Goal: Ask a question

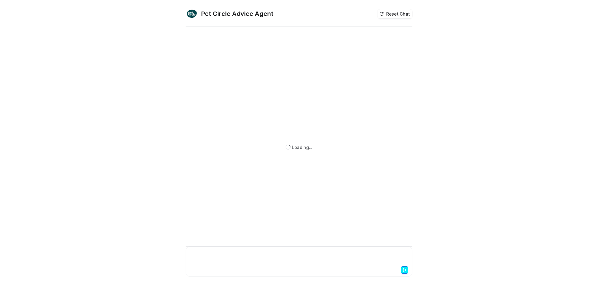
click at [272, 258] on div at bounding box center [298, 257] width 223 height 14
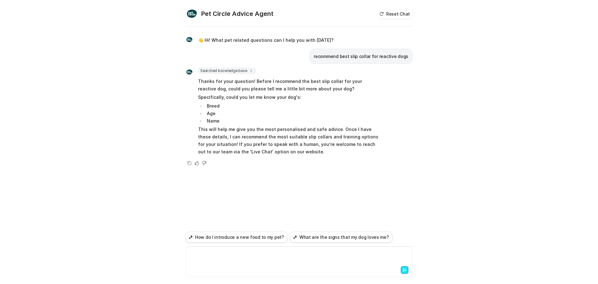
click at [201, 252] on div at bounding box center [298, 257] width 223 height 14
click at [256, 256] on div "**********" at bounding box center [298, 257] width 223 height 14
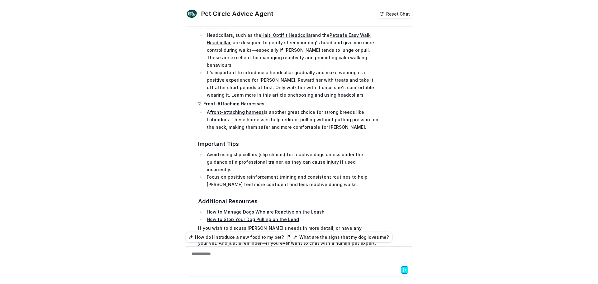
scroll to position [178, 0]
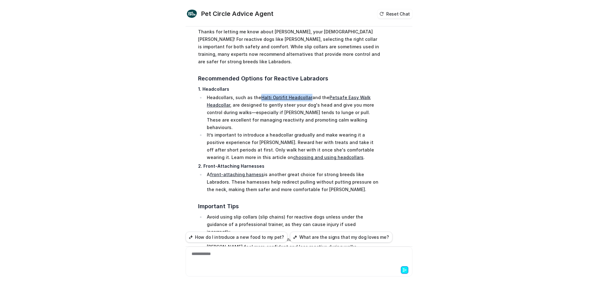
drag, startPoint x: 256, startPoint y: 82, endPoint x: 304, endPoint y: 86, distance: 49.0
click at [304, 94] on li "Headcollars, such as the Halti Optifit Headcollar and the Petsafe Easy Walk Hea…" at bounding box center [292, 112] width 175 height 37
copy li "Halti Optifit Headcollar"
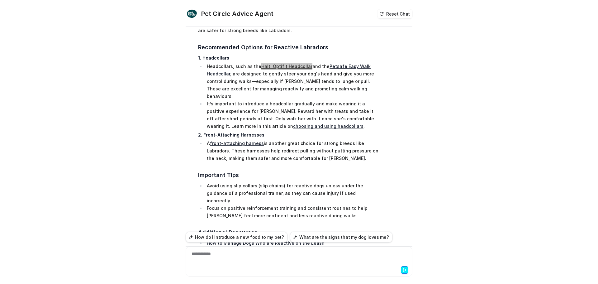
scroll to position [241, 0]
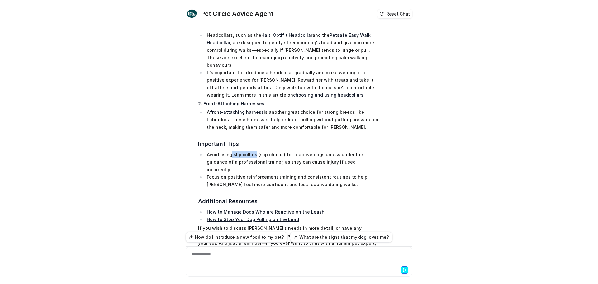
drag, startPoint x: 229, startPoint y: 132, endPoint x: 252, endPoint y: 132, distance: 23.0
click at [252, 151] on li "Avoid using slip collars (slip chains) for reactive dogs unless under the guida…" at bounding box center [292, 162] width 175 height 22
copy li "slip collars"
click at [281, 151] on li "Avoid using slip collars (slip chains) for reactive dogs unless under the guida…" at bounding box center [292, 162] width 175 height 22
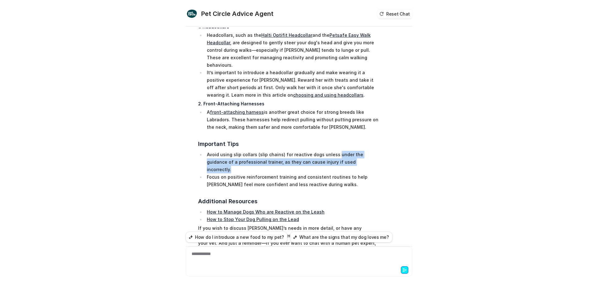
drag, startPoint x: 331, startPoint y: 133, endPoint x: 343, endPoint y: 142, distance: 15.1
click at [343, 151] on li "Avoid using slip collars (slip chains) for reactive dogs unless under the guida…" at bounding box center [292, 162] width 175 height 22
copy li "under the guidance of a professional trainer, as they can cause injury if used …"
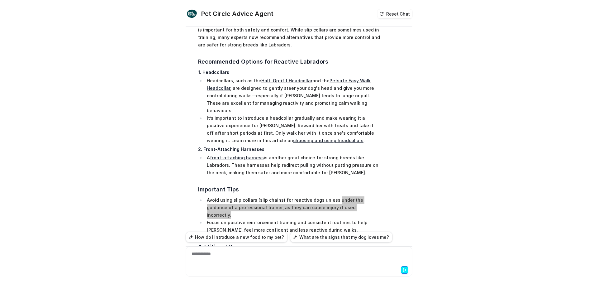
scroll to position [147, 0]
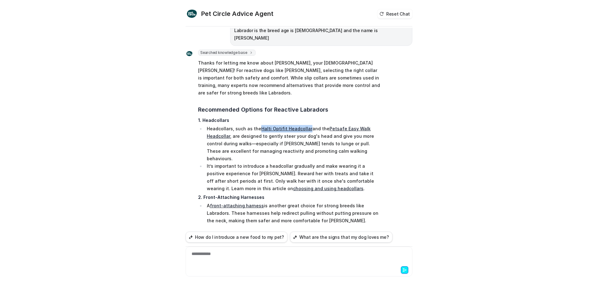
drag, startPoint x: 256, startPoint y: 114, endPoint x: 303, endPoint y: 114, distance: 47.3
click at [303, 125] on li "Headcollars, such as the Halti Optifit Headcollar and the Petsafe Easy Walk Hea…" at bounding box center [292, 143] width 175 height 37
copy link "Halti Optifit Headcollar"
drag, startPoint x: 361, startPoint y: 113, endPoint x: 346, endPoint y: 115, distance: 14.8
click at [346, 125] on li "Headcollars, such as the Halti Optifit Headcollar and the Petsafe Easy Walk Hea…" at bounding box center [292, 143] width 175 height 37
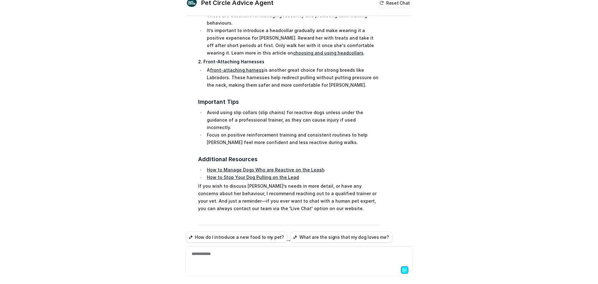
scroll to position [20, 0]
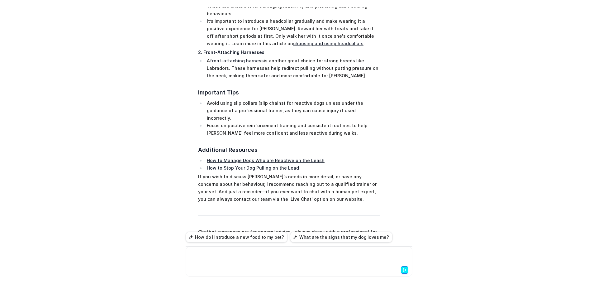
click at [213, 256] on div at bounding box center [298, 257] width 223 height 14
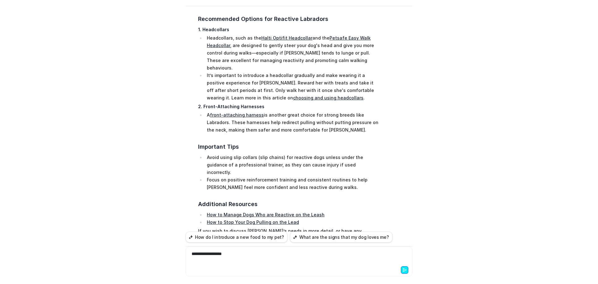
scroll to position [218, 0]
click at [242, 256] on div "**********" at bounding box center [298, 257] width 223 height 14
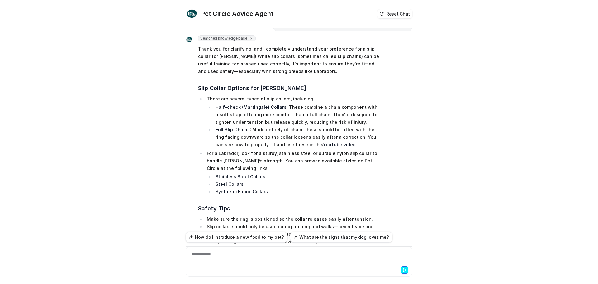
scroll to position [540, 0]
drag, startPoint x: 212, startPoint y: 70, endPoint x: 278, endPoint y: 73, distance: 66.1
click at [278, 104] on li "Half-check (Martingale) Collars : These combine a chain component with a soft s…" at bounding box center [297, 115] width 167 height 22
copy strong "Half-check (Martingale) Collars"
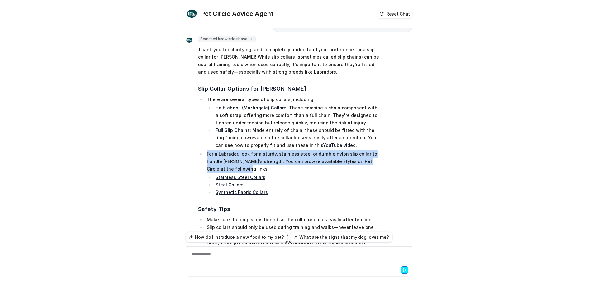
drag, startPoint x: 202, startPoint y: 117, endPoint x: 242, endPoint y: 131, distance: 42.5
click at [242, 150] on li "For a Labrador, look for a sturdy, stainless steel or durable nylon slip collar…" at bounding box center [292, 173] width 175 height 46
copy p "For a Labrador, look for a sturdy, stainless steel or durable nylon slip collar…"
click at [253, 150] on p "For a Labrador, look for a sturdy, stainless steel or durable nylon slip collar…" at bounding box center [293, 161] width 173 height 22
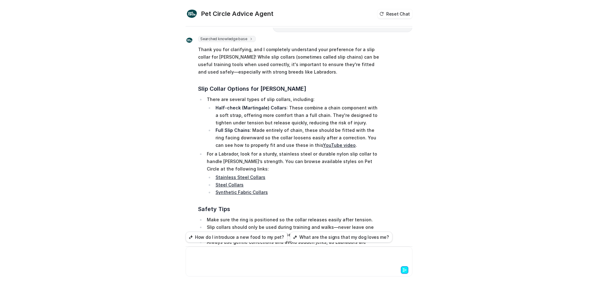
click at [239, 256] on div at bounding box center [298, 257] width 223 height 14
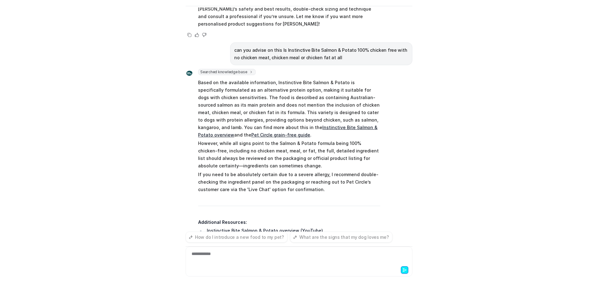
scroll to position [871, 0]
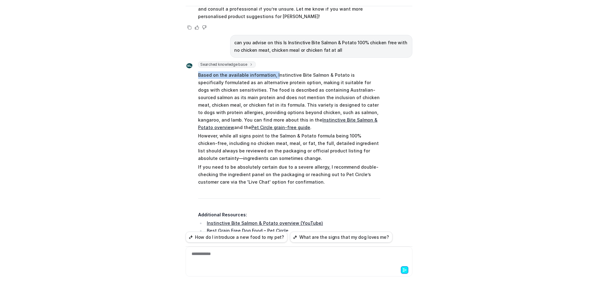
drag, startPoint x: 195, startPoint y: 32, endPoint x: 270, endPoint y: 31, distance: 75.6
click at [270, 61] on div "Searched knowledge base search_queries : [ "Instinctive Bite Salmon & Potato in…" at bounding box center [283, 159] width 195 height 197
drag, startPoint x: 214, startPoint y: 49, endPoint x: 211, endPoint y: 45, distance: 5.2
click at [214, 71] on p "Based on the available information, Instinctive Bite Salmon & Potato is specifi…" at bounding box center [289, 101] width 182 height 60
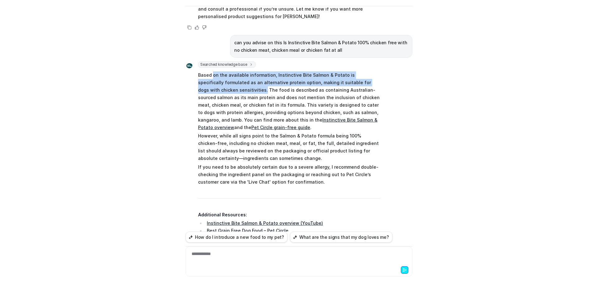
drag, startPoint x: 210, startPoint y: 31, endPoint x: 221, endPoint y: 47, distance: 19.7
click at [221, 71] on p "Based on the available information, Instinctive Bite Salmon & Potato is specifi…" at bounding box center [289, 101] width 182 height 60
copy p "on the available information, Instinctive Bite Salmon & Potato is specifically …"
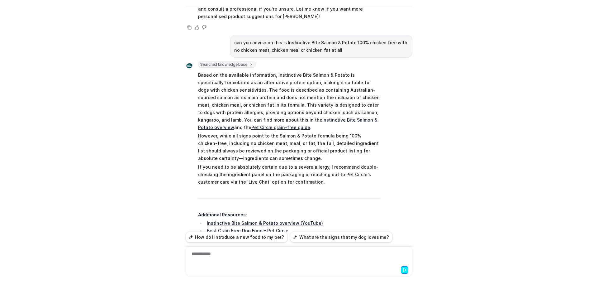
click at [228, 71] on p "Based on the available information, Instinctive Bite Salmon & Potato is specifi…" at bounding box center [289, 101] width 182 height 60
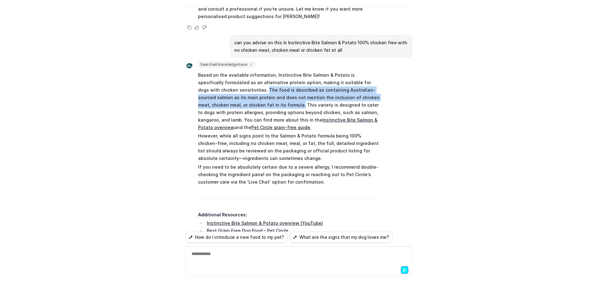
drag, startPoint x: 223, startPoint y: 44, endPoint x: 231, endPoint y: 59, distance: 17.5
click at [231, 71] on p "Based on the available information, Instinctive Bite Salmon & Potato is specifi…" at bounding box center [289, 101] width 182 height 60
copy p "The food is described as containing Australian-sourced salmon as its main prote…"
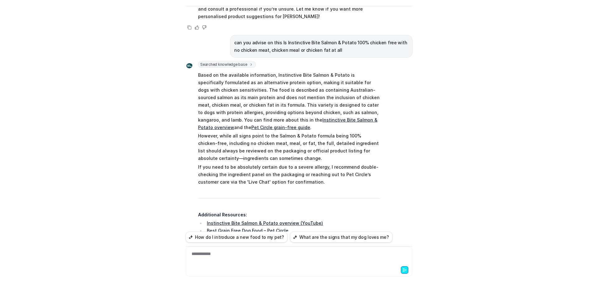
click at [233, 71] on p "Based on the available information, Instinctive Bite Salmon & Potato is specifi…" at bounding box center [289, 101] width 182 height 60
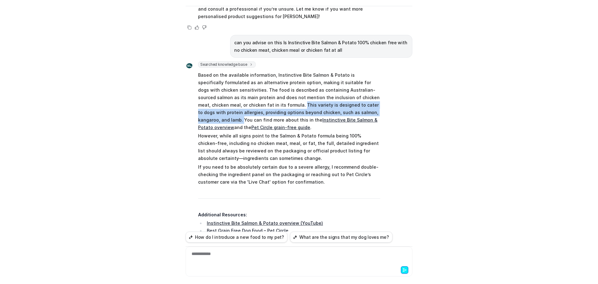
drag, startPoint x: 233, startPoint y: 60, endPoint x: 346, endPoint y: 69, distance: 114.3
click at [346, 71] on p "Based on the available information, Instinctive Bite Salmon & Potato is specifi…" at bounding box center [289, 101] width 182 height 60
copy p "This variety is designed to cater to dogs with protein allergies, providing opt…"
